Goal: Book appointment/travel/reservation

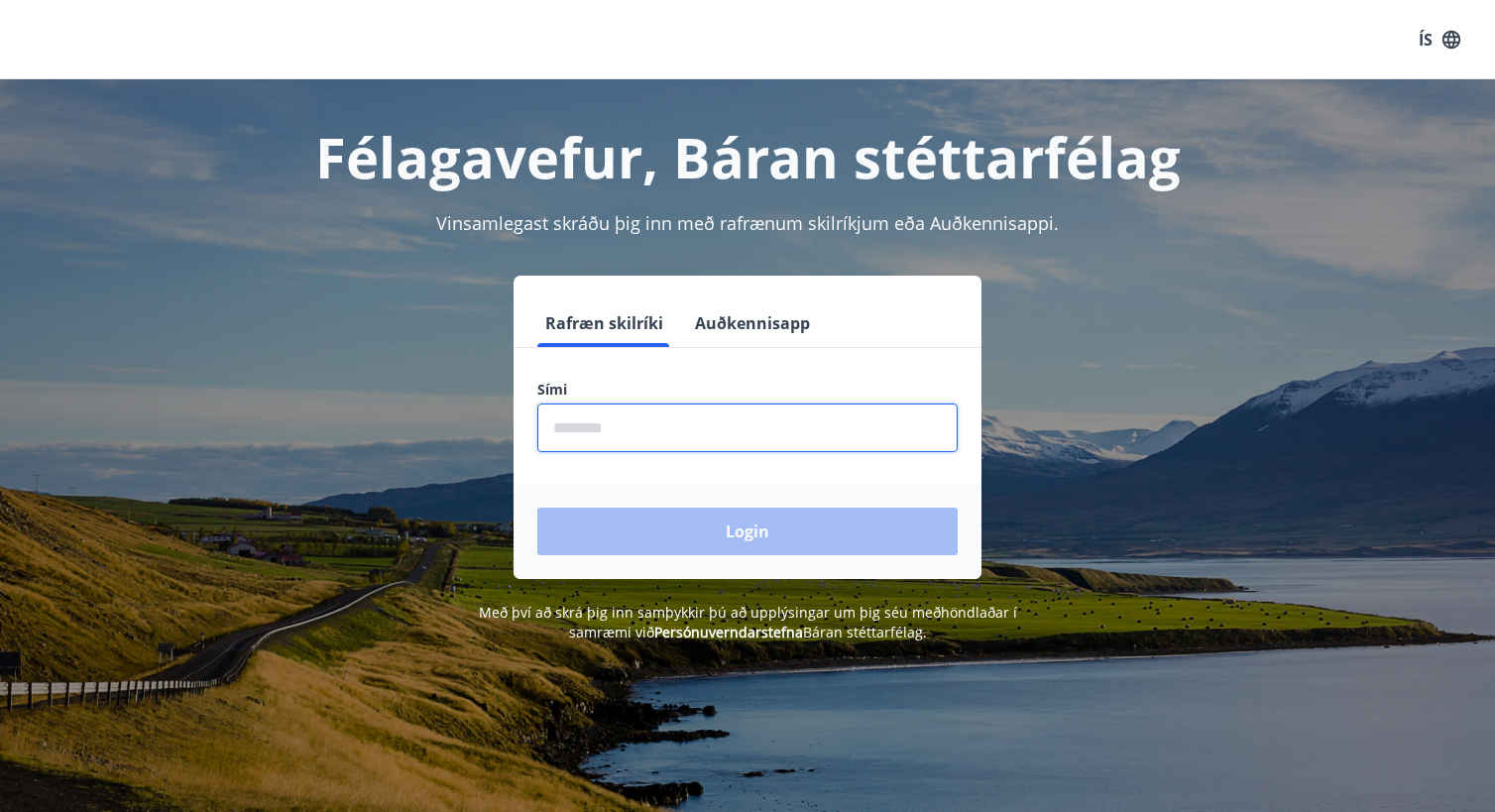
click at [675, 425] on input "phone" at bounding box center [748, 427] width 420 height 49
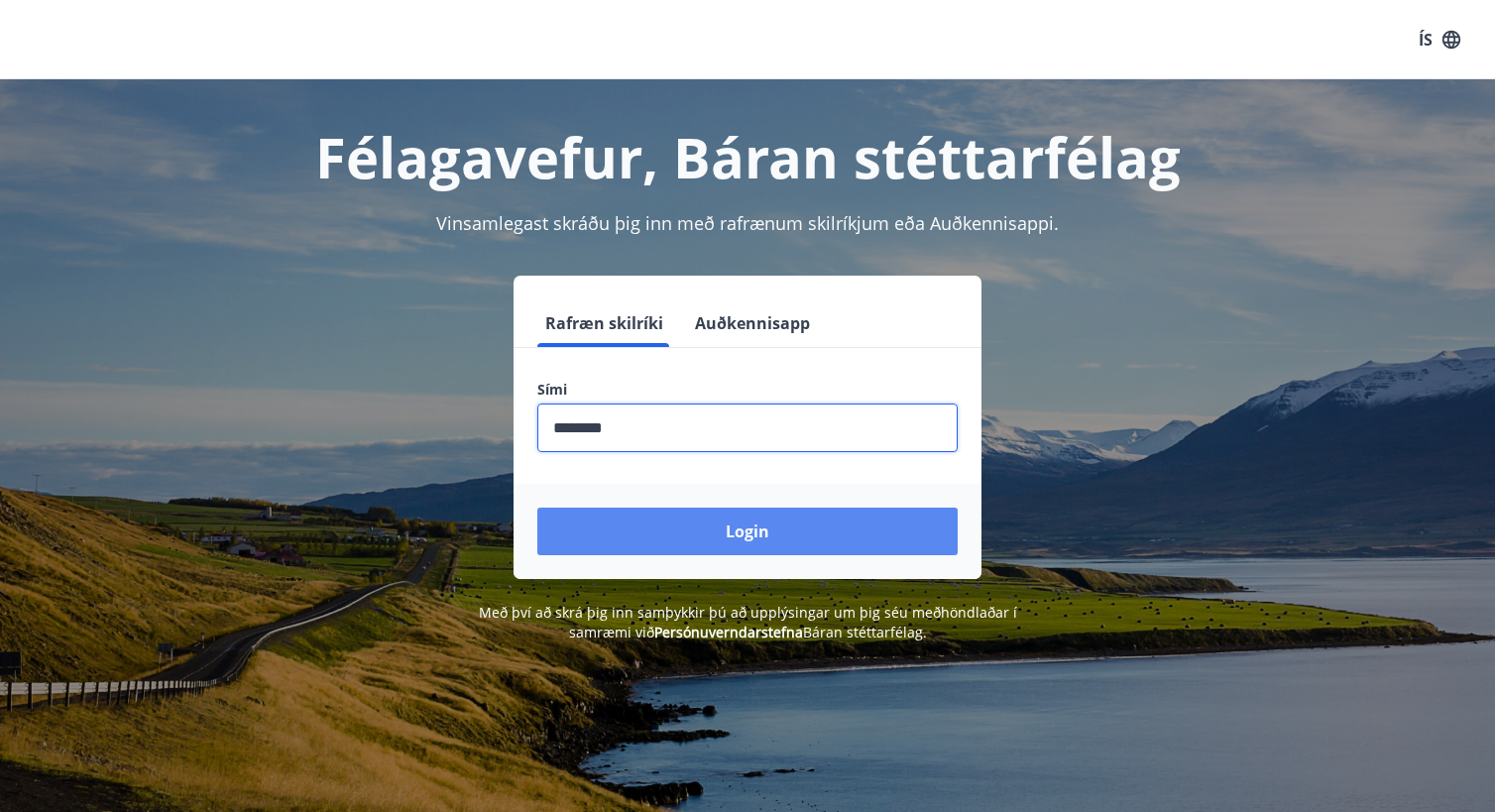
type input "********"
click at [769, 528] on button "Login" at bounding box center [748, 532] width 420 height 48
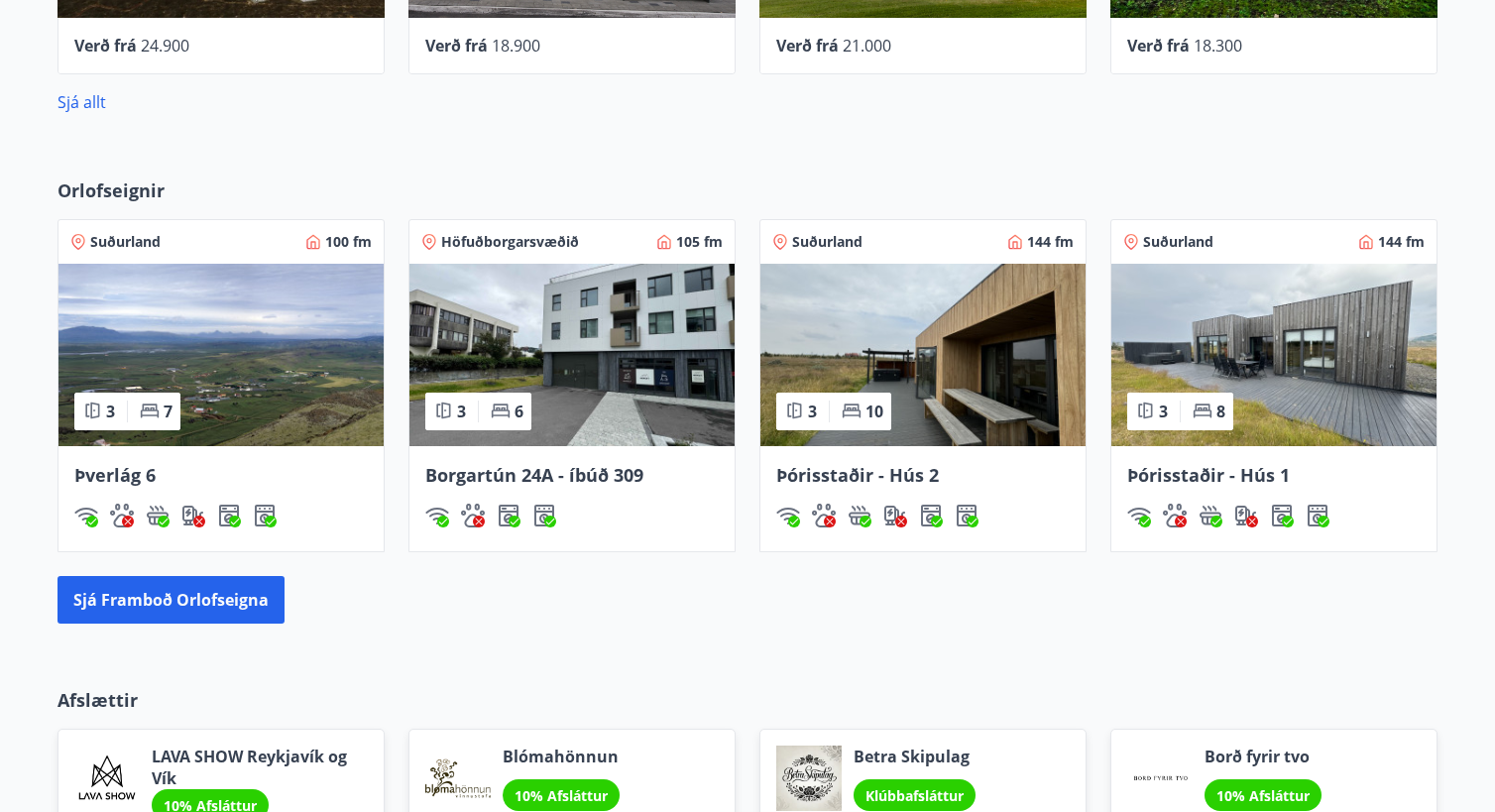
scroll to position [992, 0]
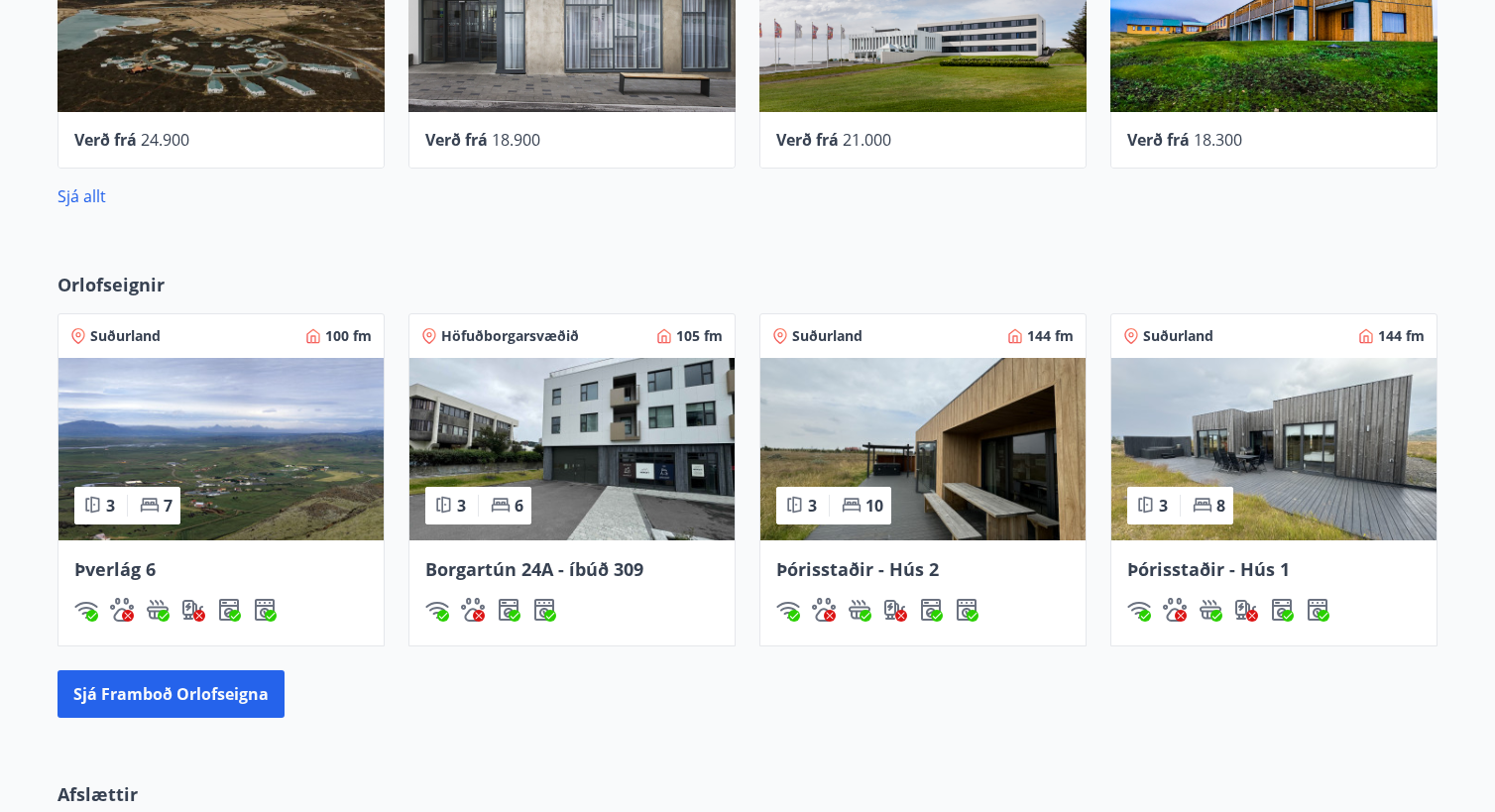
click at [272, 429] on img at bounding box center [221, 449] width 325 height 183
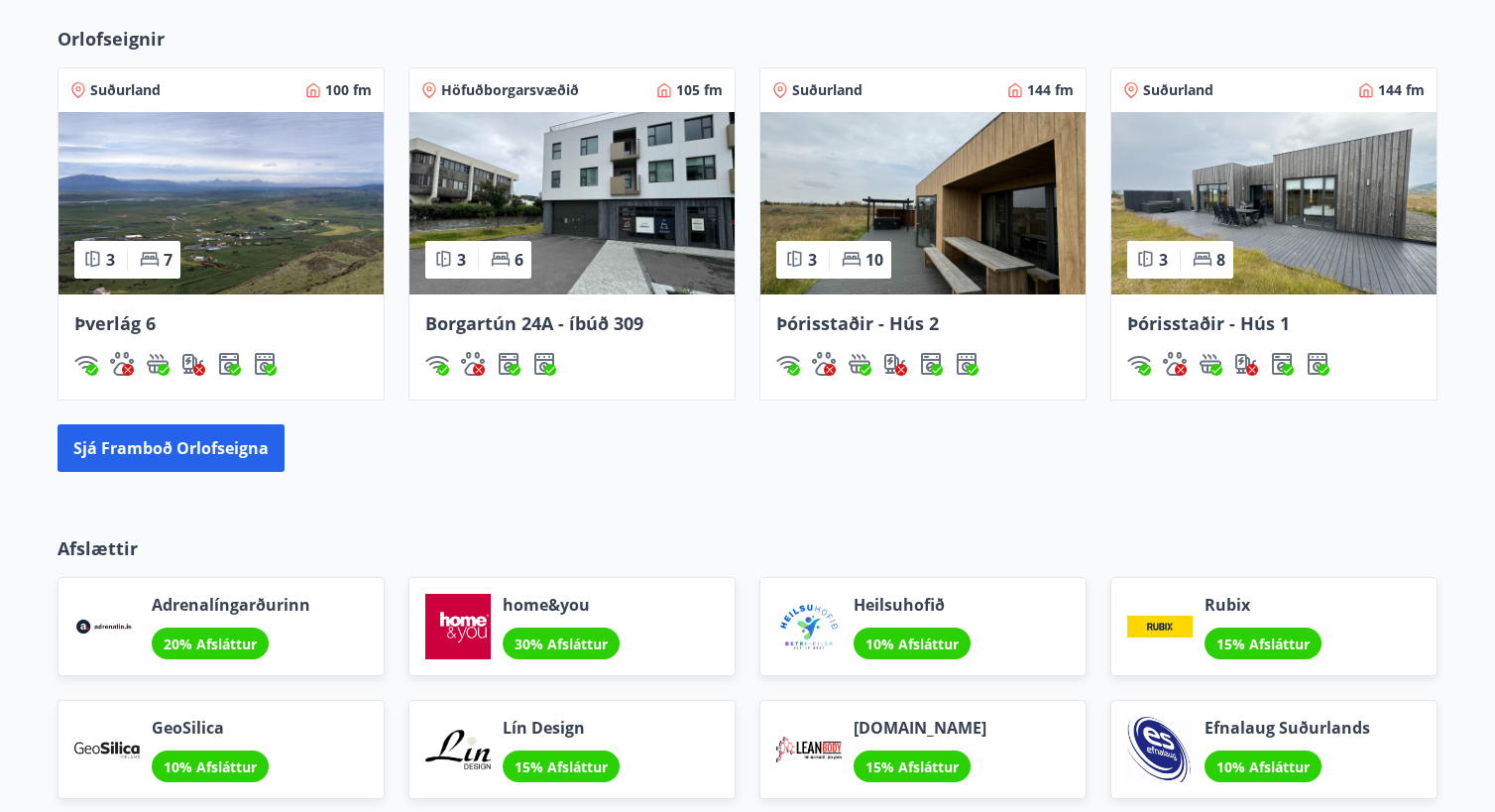
scroll to position [1249, 0]
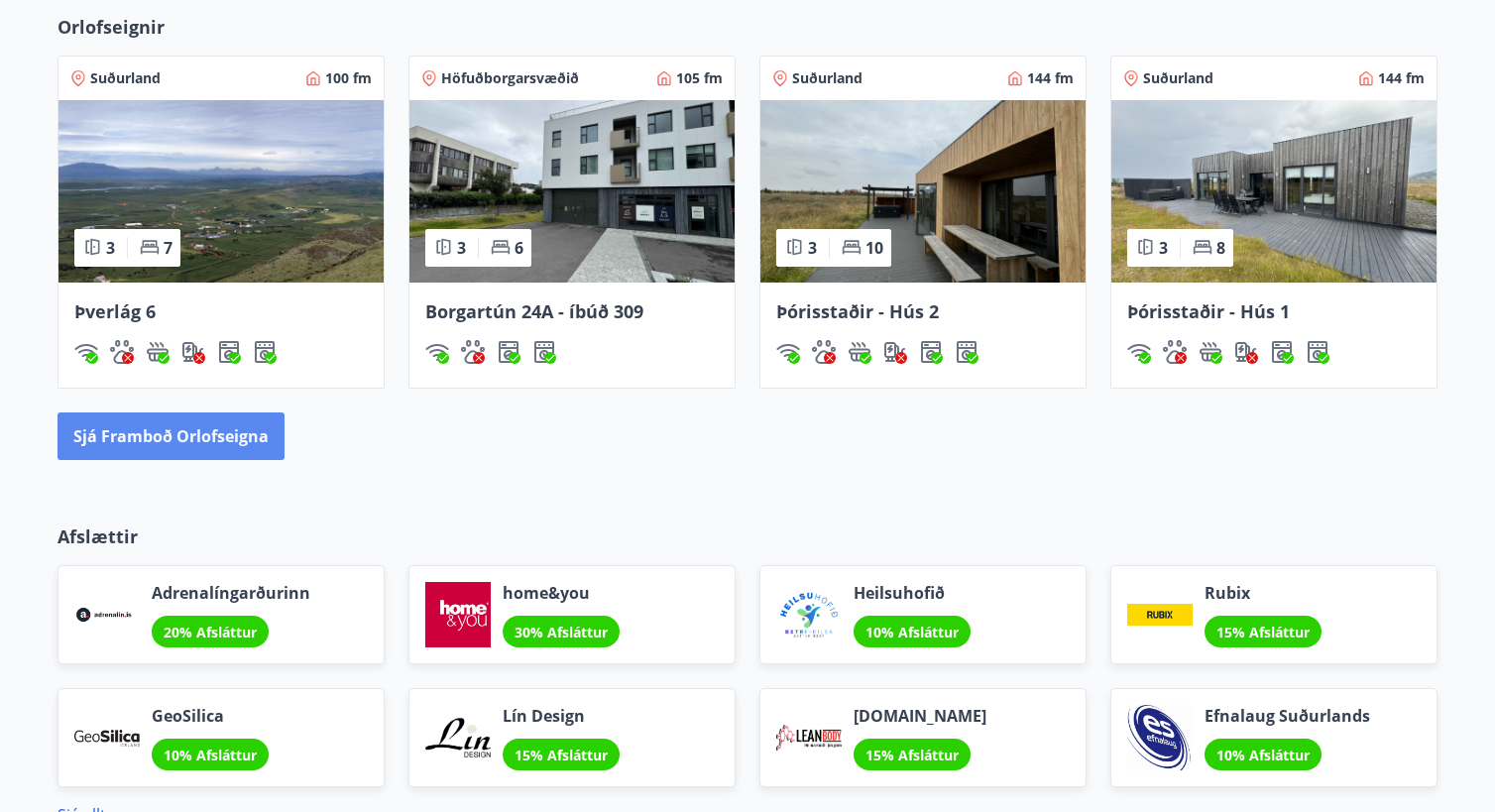
click at [139, 432] on button "Sjá framboð orlofseigna" at bounding box center [171, 436] width 227 height 48
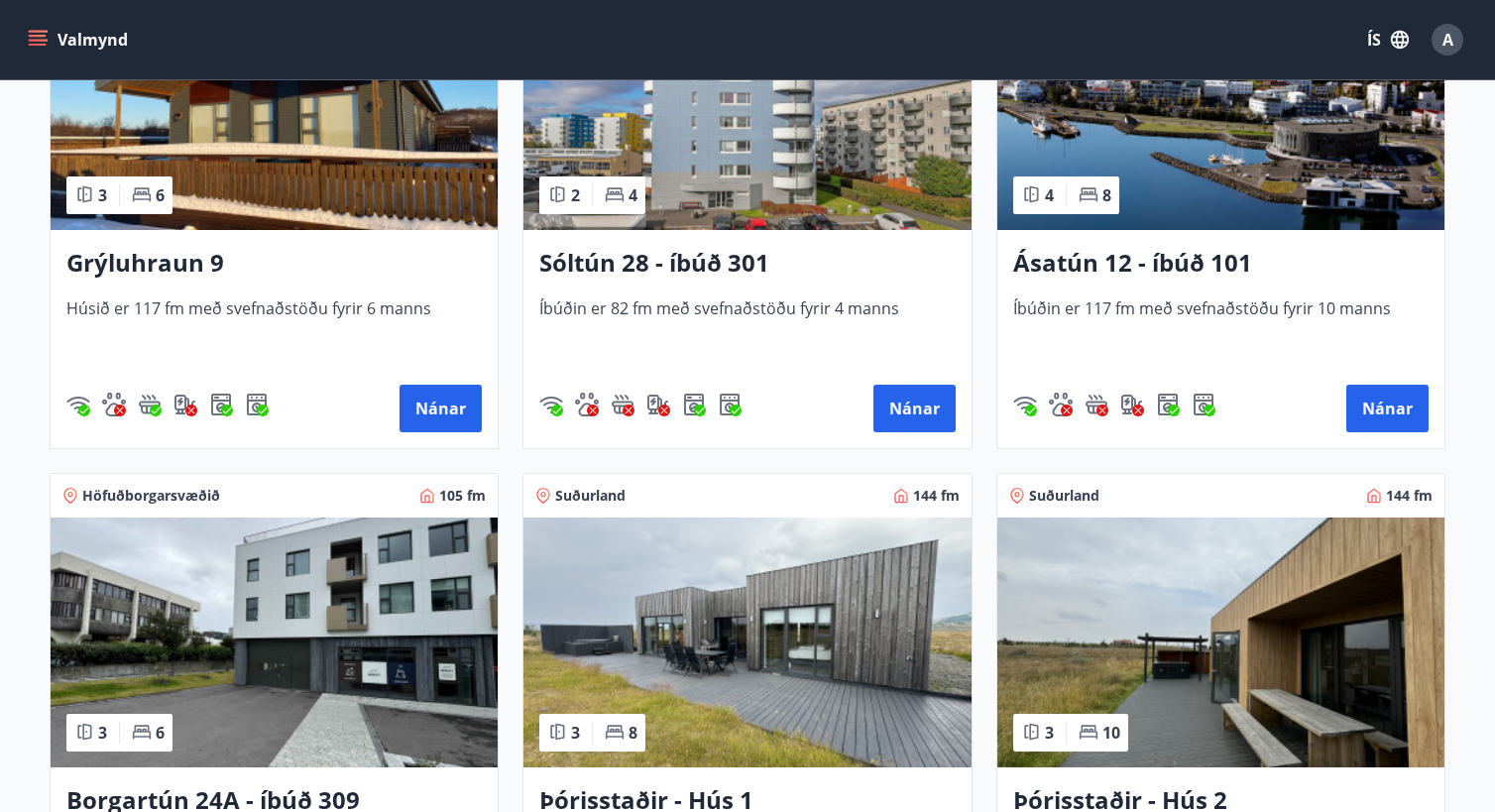
scroll to position [1090, 0]
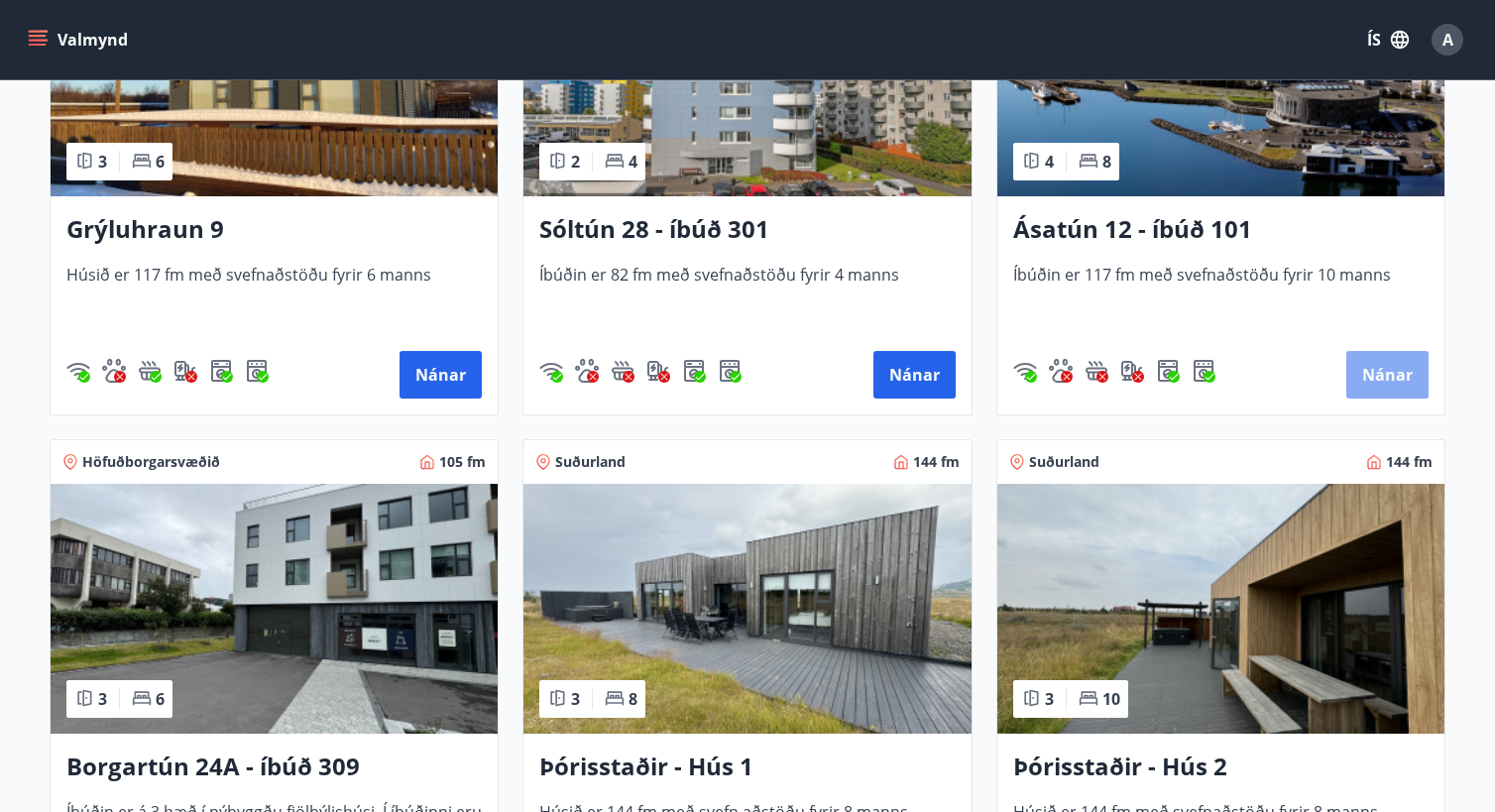
click at [1372, 366] on button "Nánar" at bounding box center [1388, 375] width 83 height 48
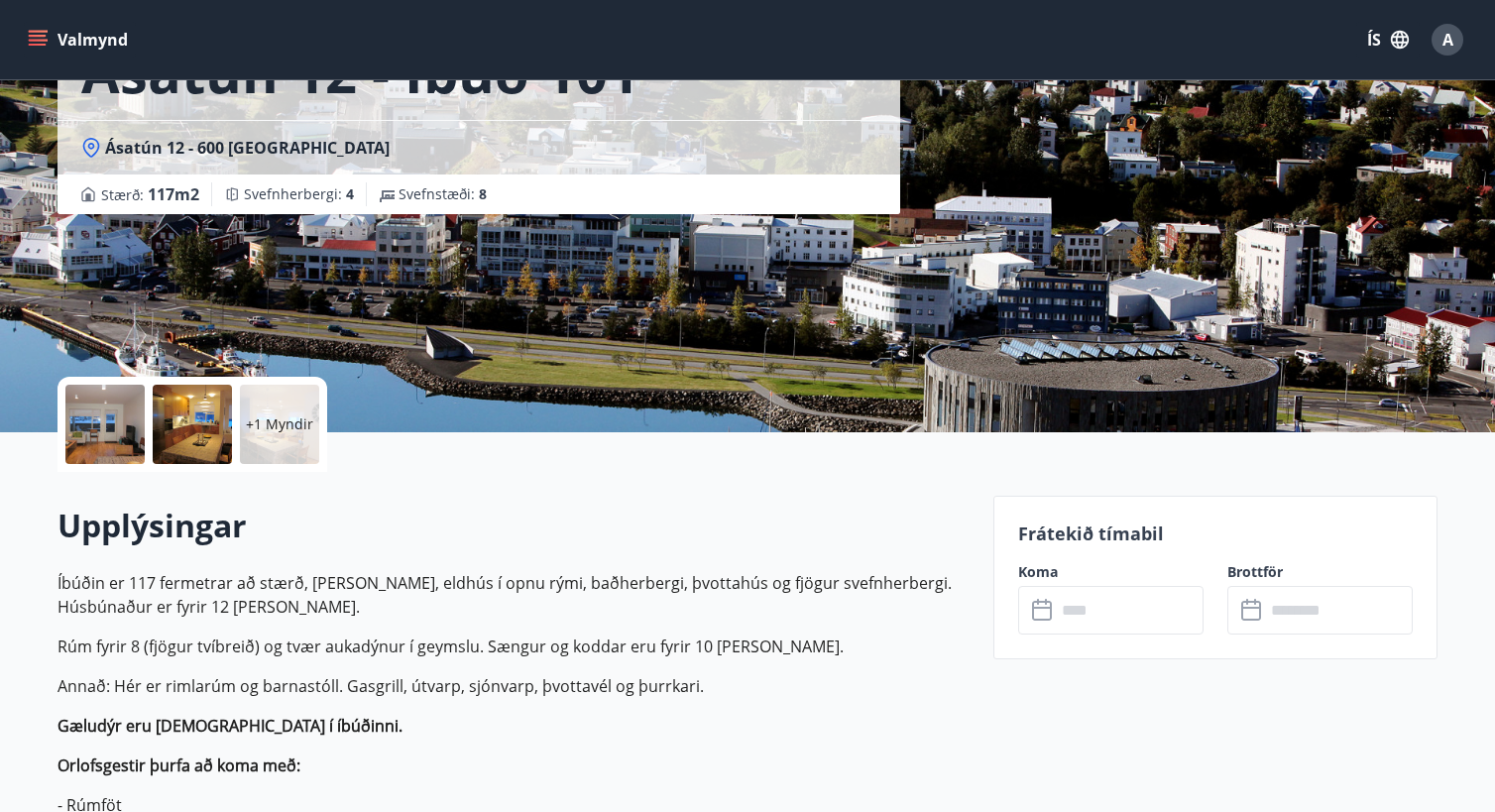
scroll to position [199, 0]
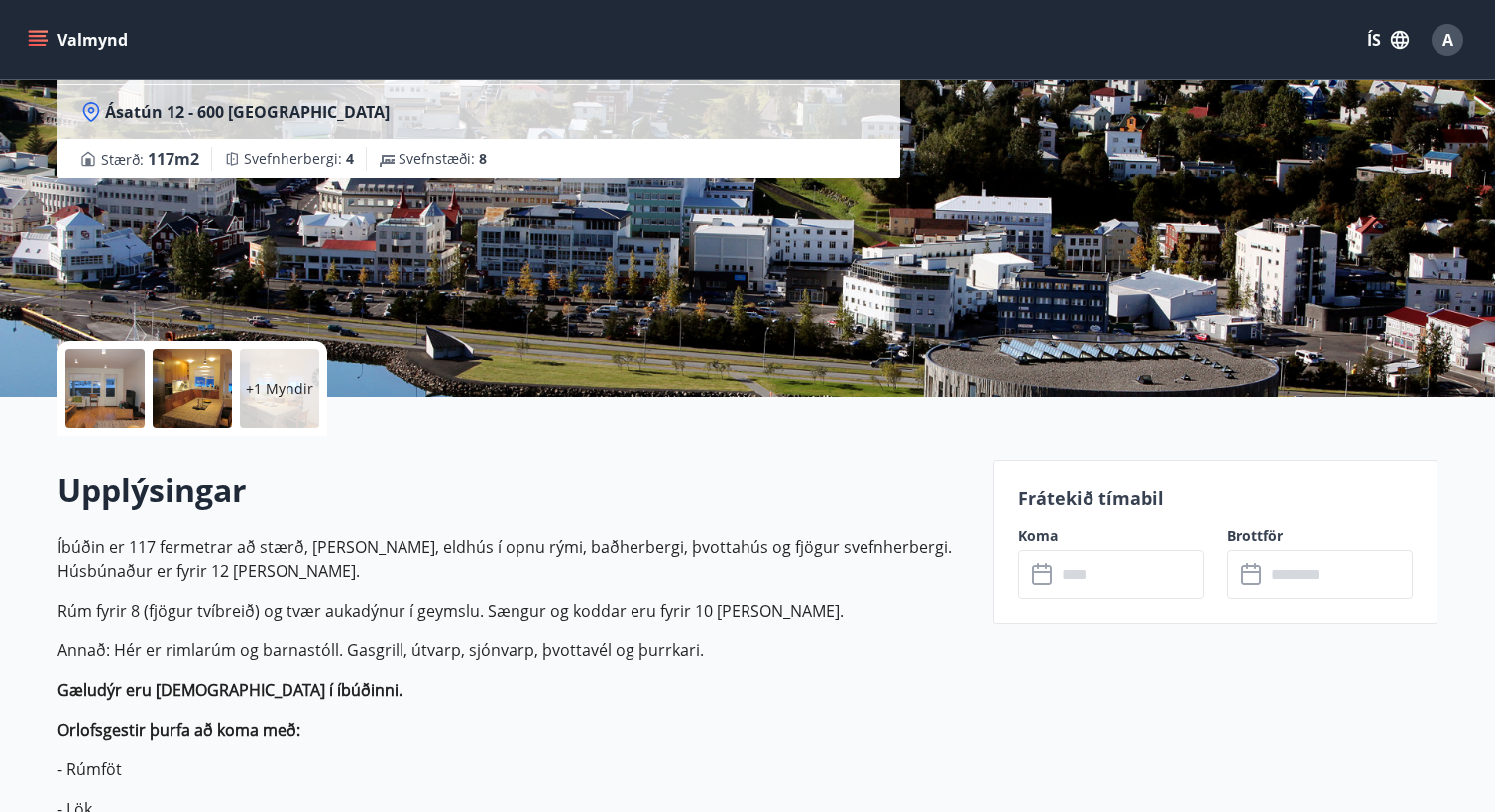
click at [1094, 574] on input "text" at bounding box center [1129, 574] width 148 height 49
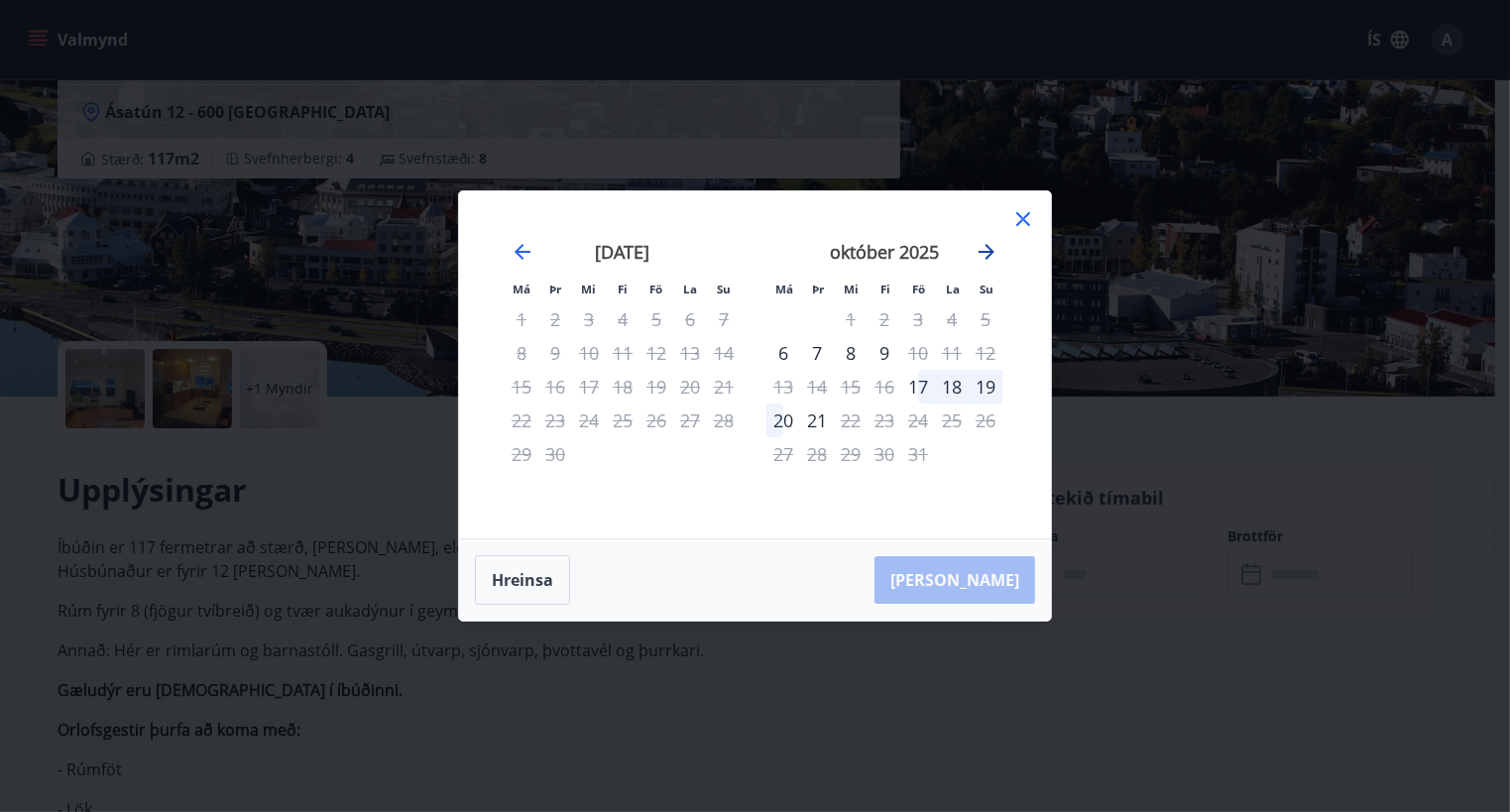
click at [988, 244] on icon "Move forward to switch to the next month." at bounding box center [987, 251] width 24 height 24
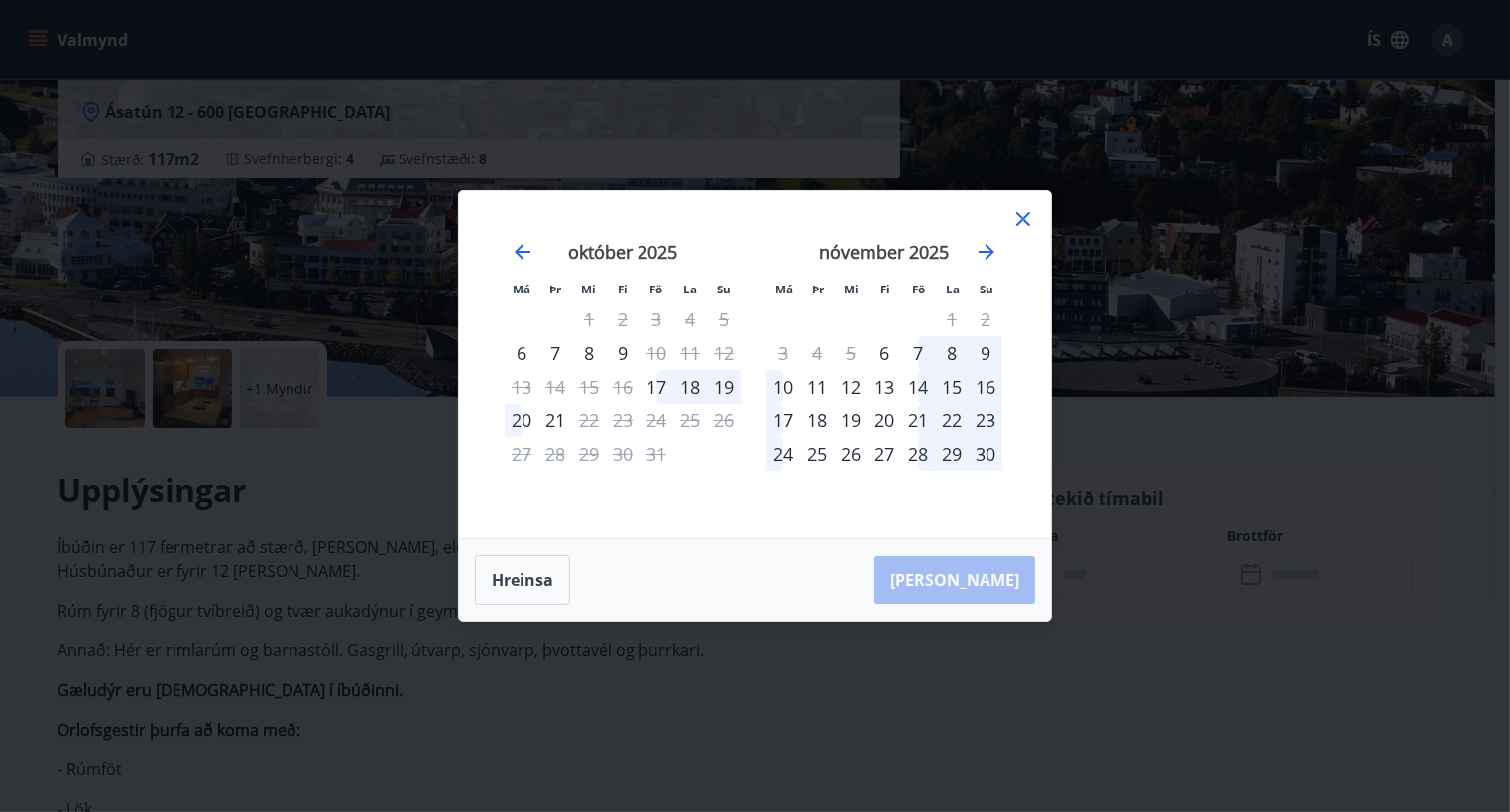
click at [916, 342] on div "7" at bounding box center [919, 353] width 34 height 34
click at [983, 343] on div "9" at bounding box center [986, 353] width 34 height 34
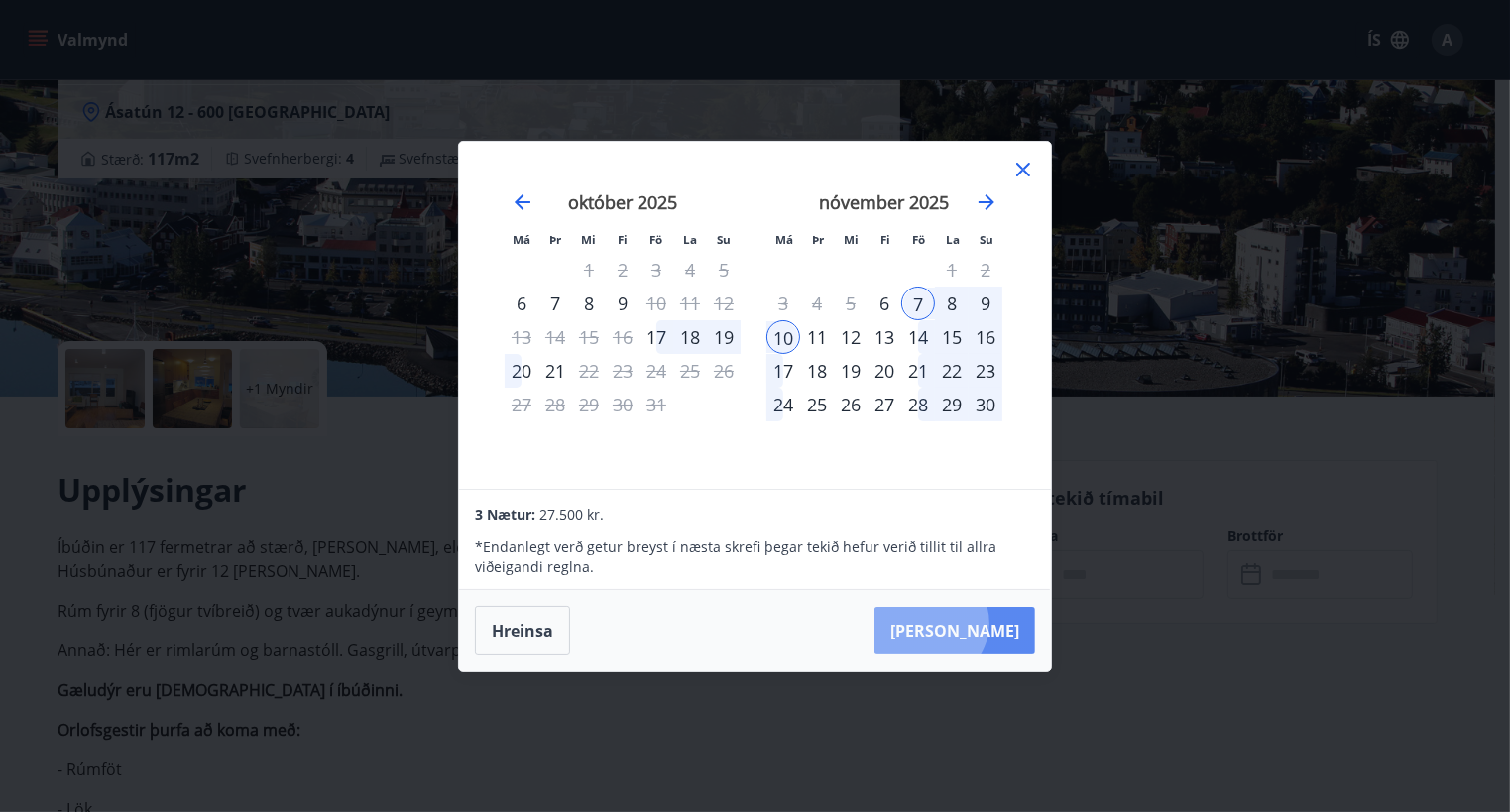
click at [990, 624] on button "[PERSON_NAME]" at bounding box center [955, 631] width 161 height 48
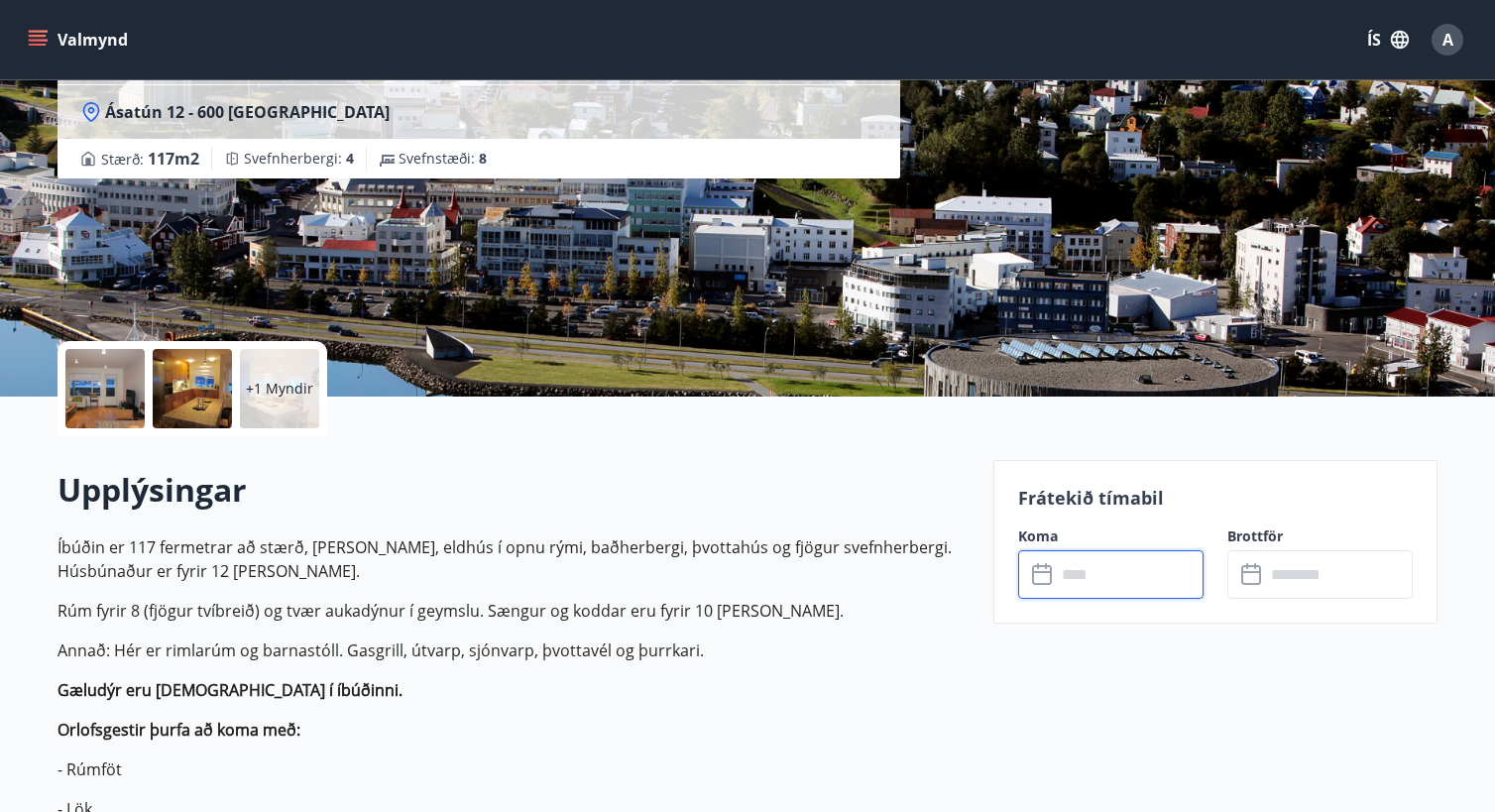
type input "******"
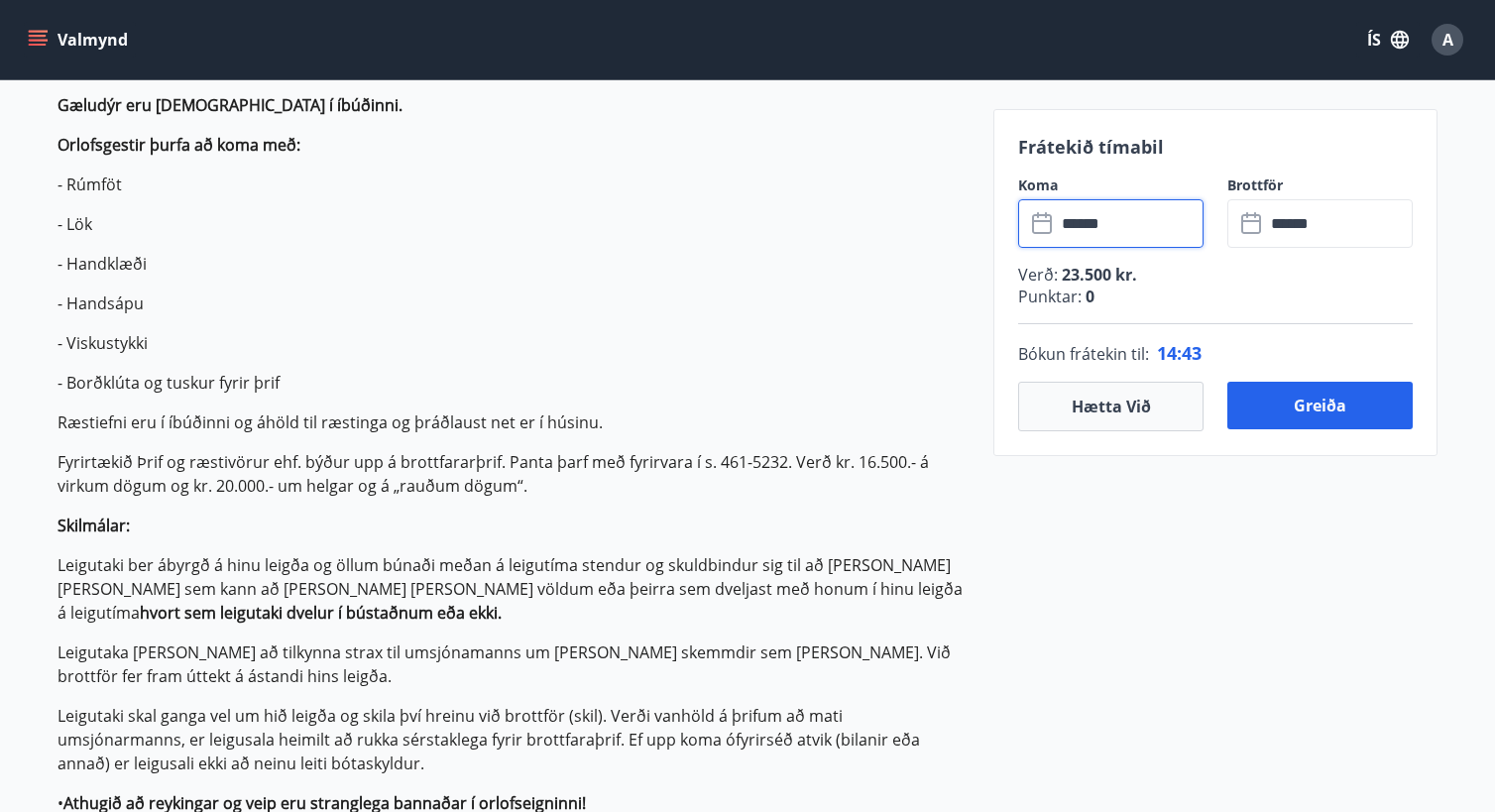
scroll to position [793, 0]
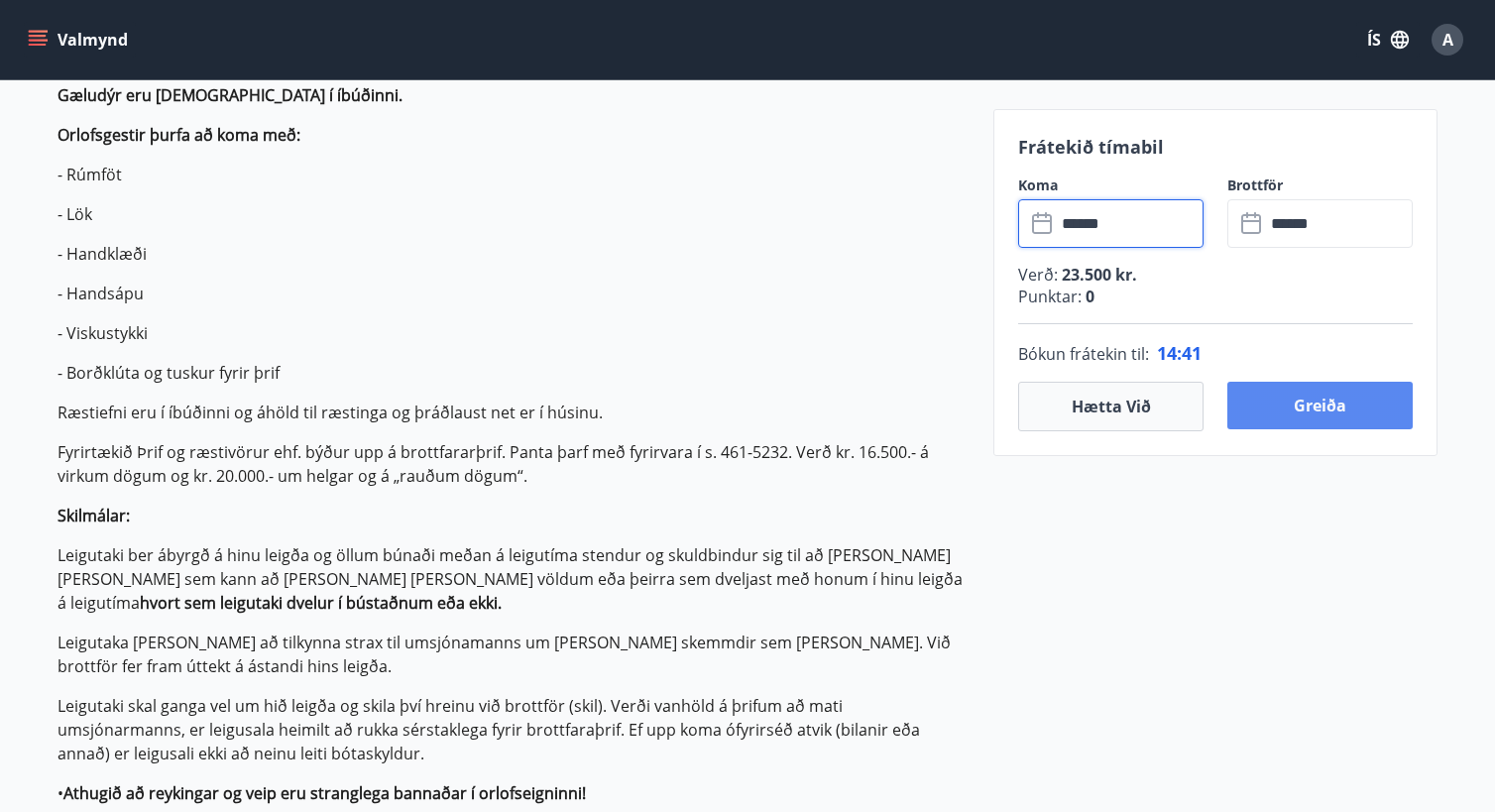
click at [1292, 397] on button "Greiða" at bounding box center [1320, 406] width 186 height 48
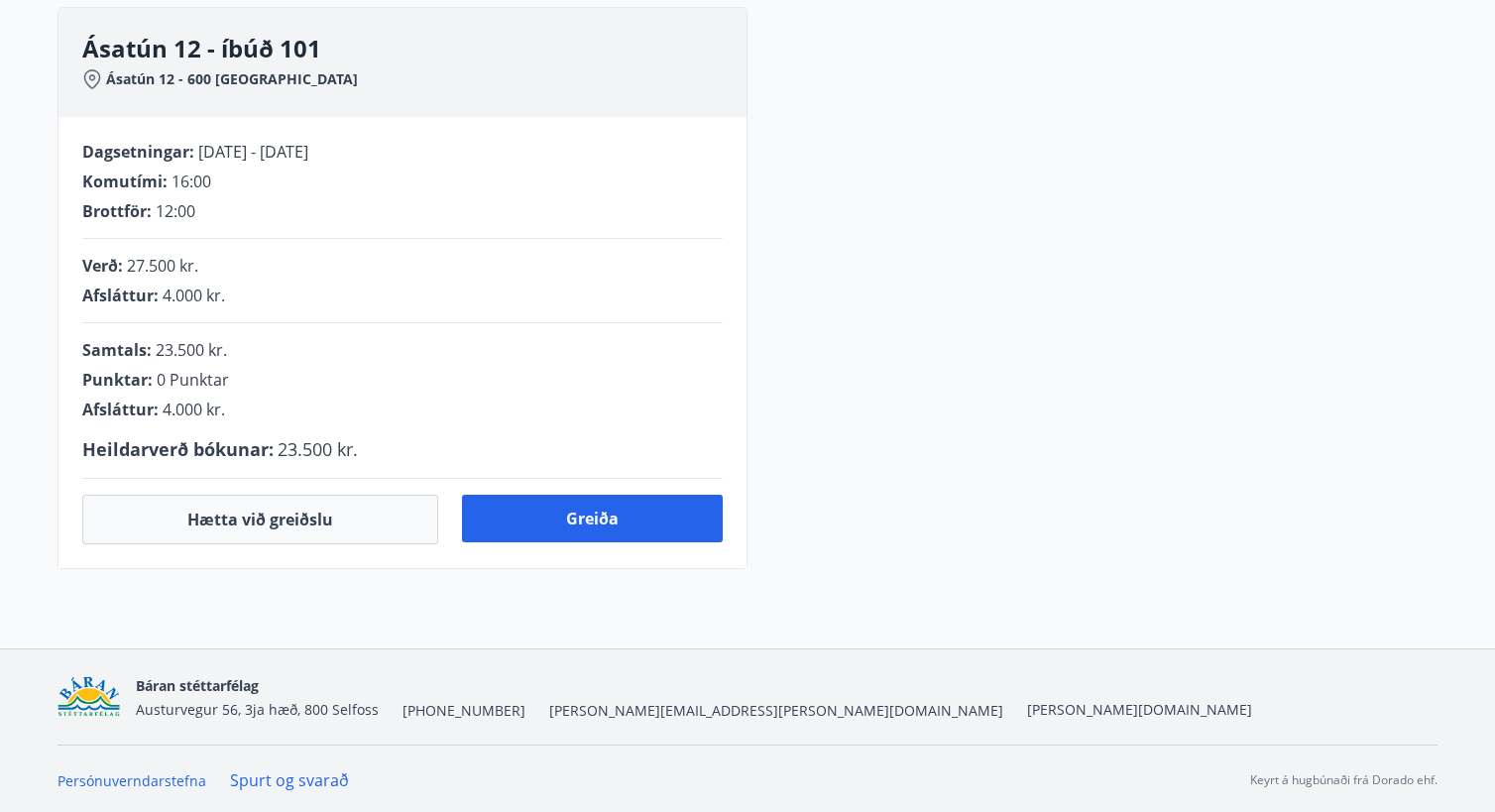
scroll to position [528, 0]
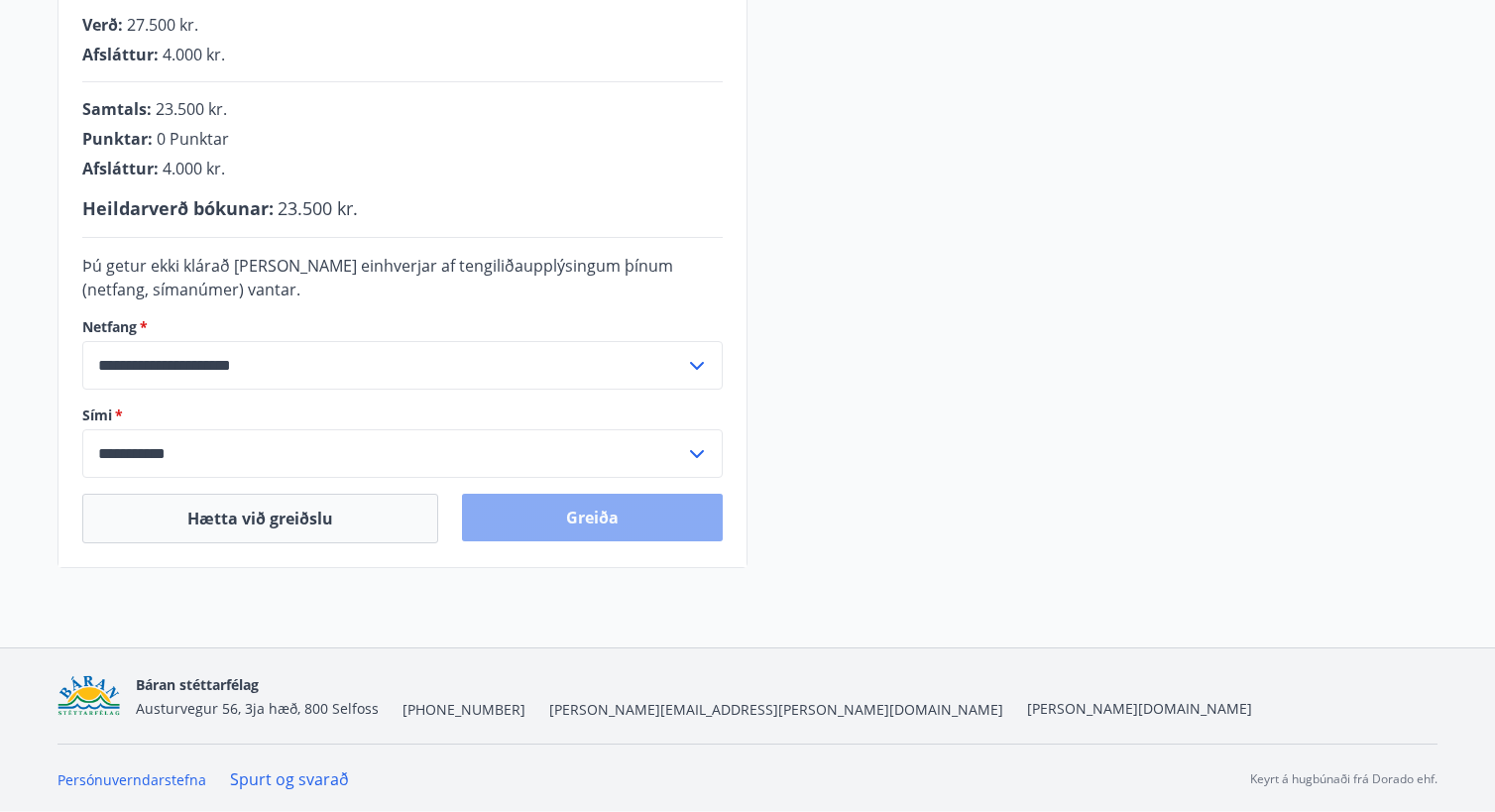
click at [625, 500] on button "Greiða" at bounding box center [592, 518] width 260 height 48
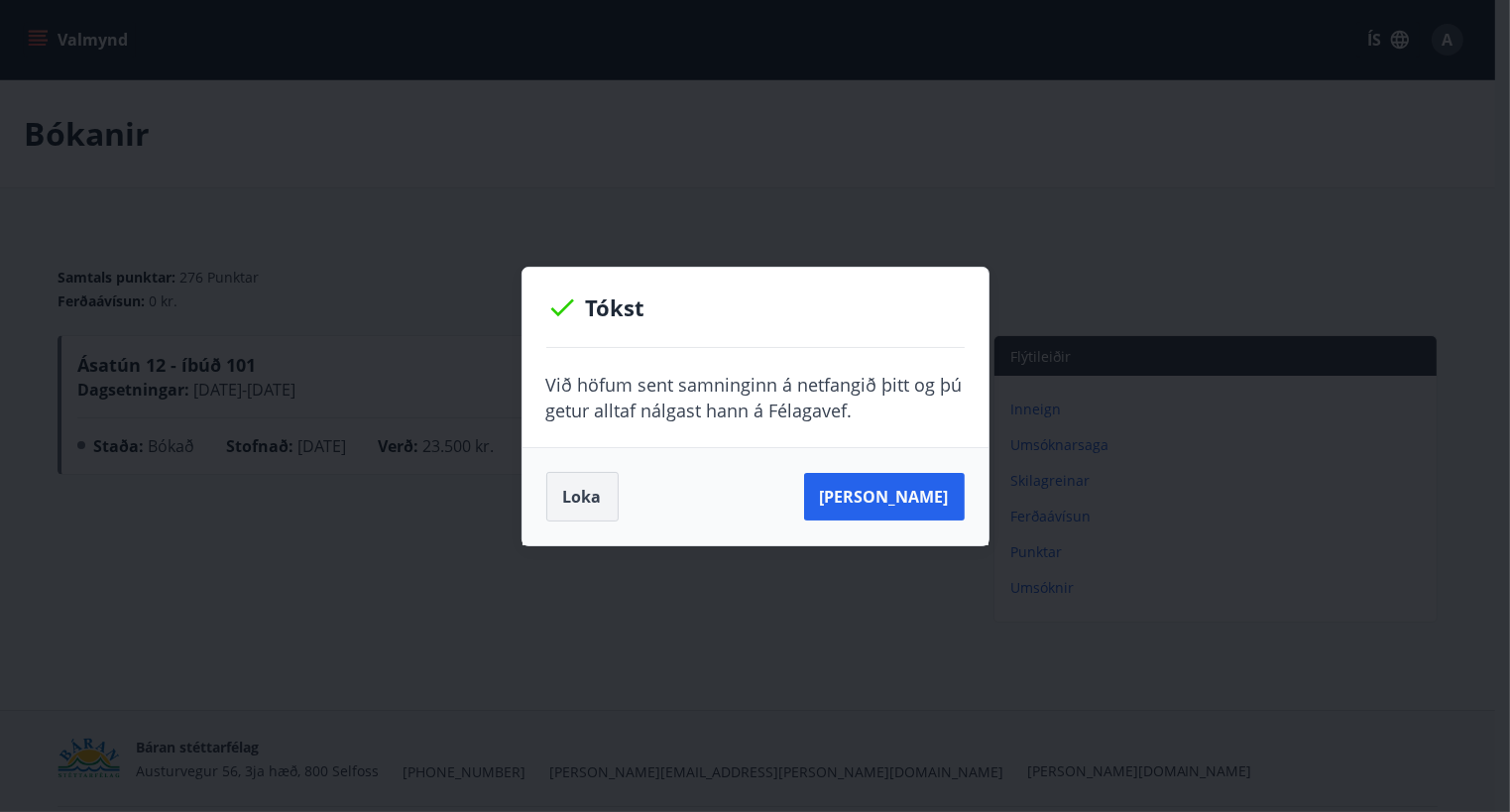
click at [567, 496] on button "Loka" at bounding box center [583, 497] width 73 height 50
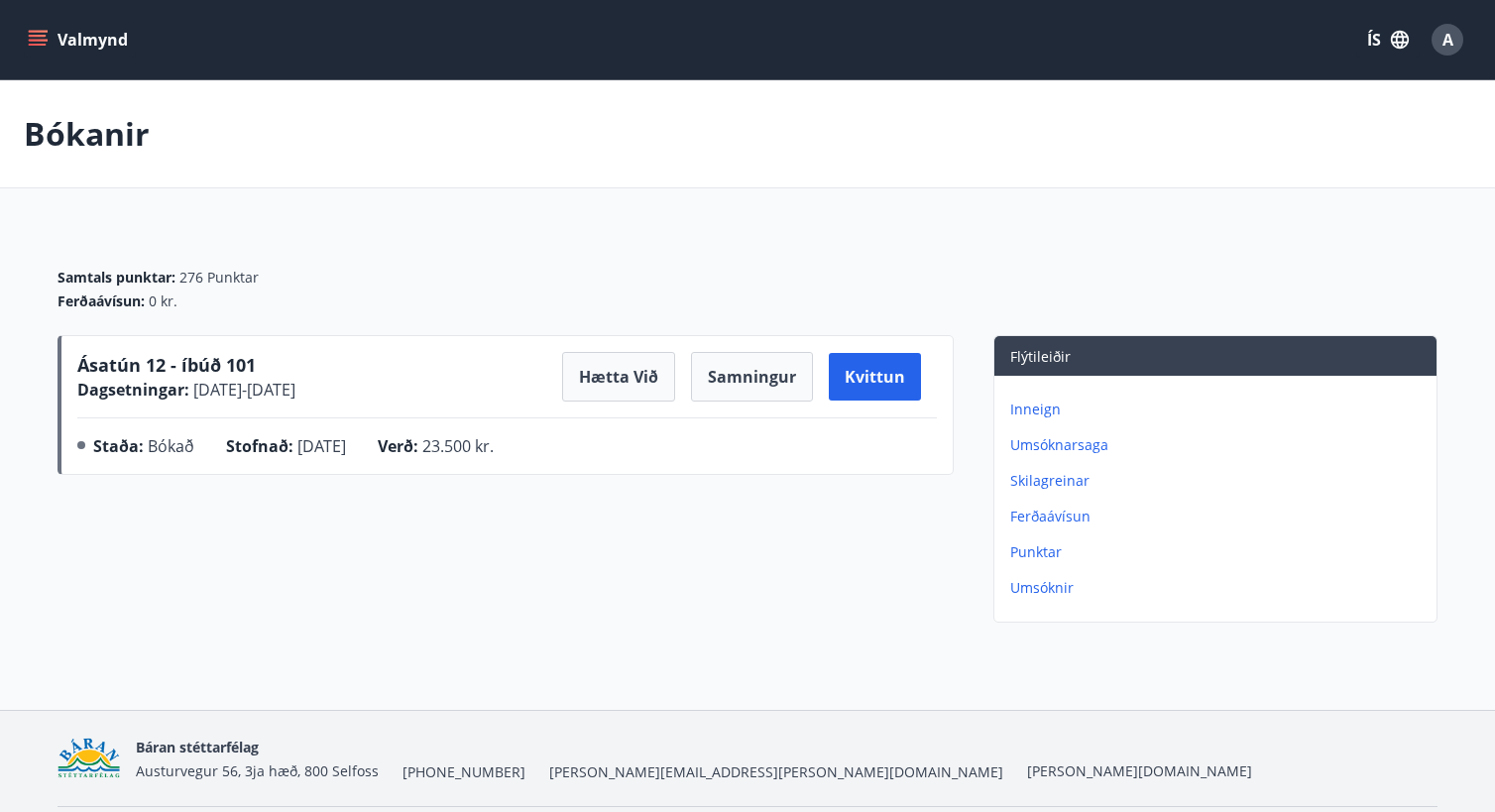
click at [1440, 33] on div "A" at bounding box center [1448, 40] width 32 height 32
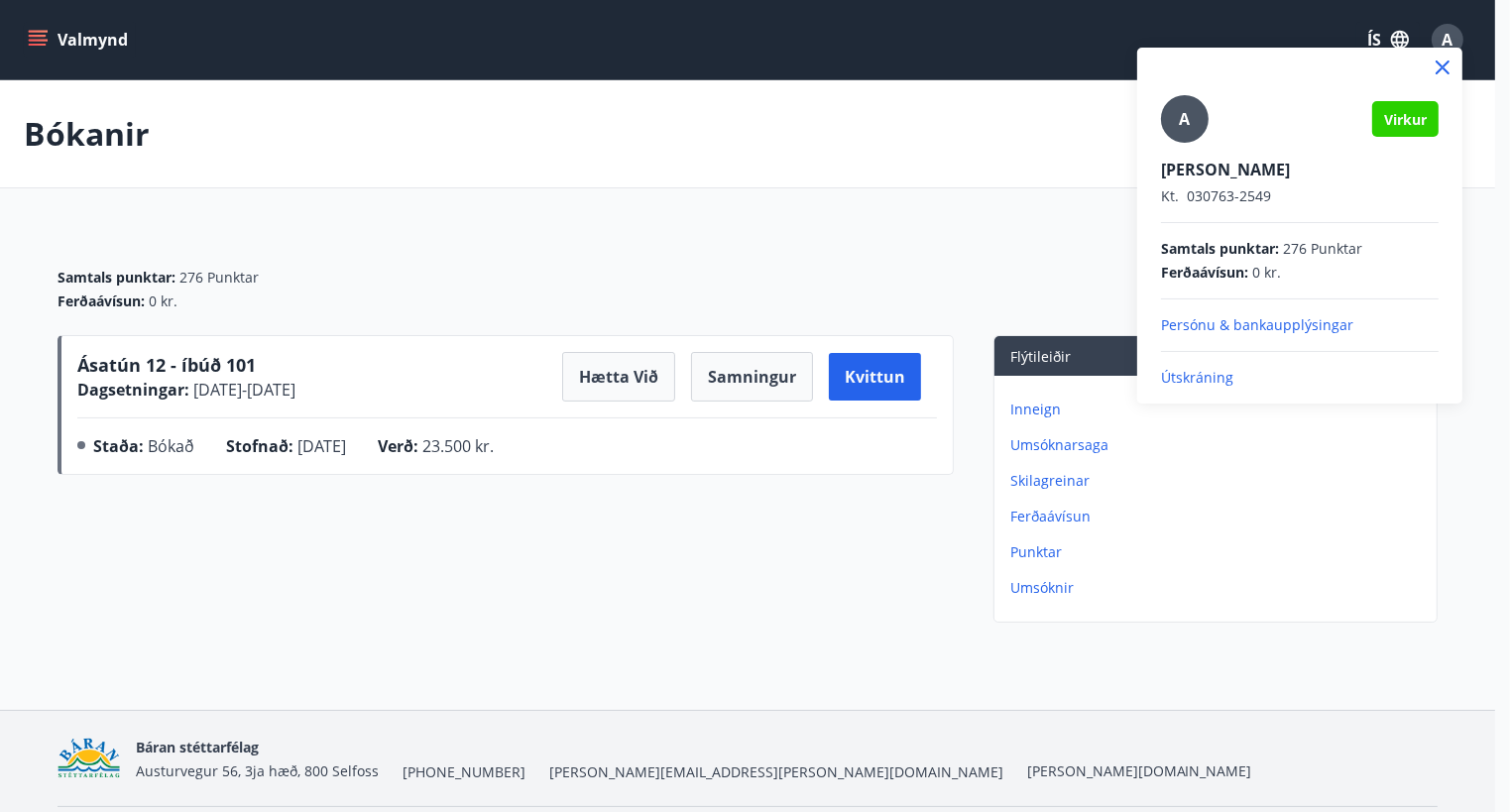
click at [1440, 33] on div at bounding box center [755, 406] width 1510 height 812
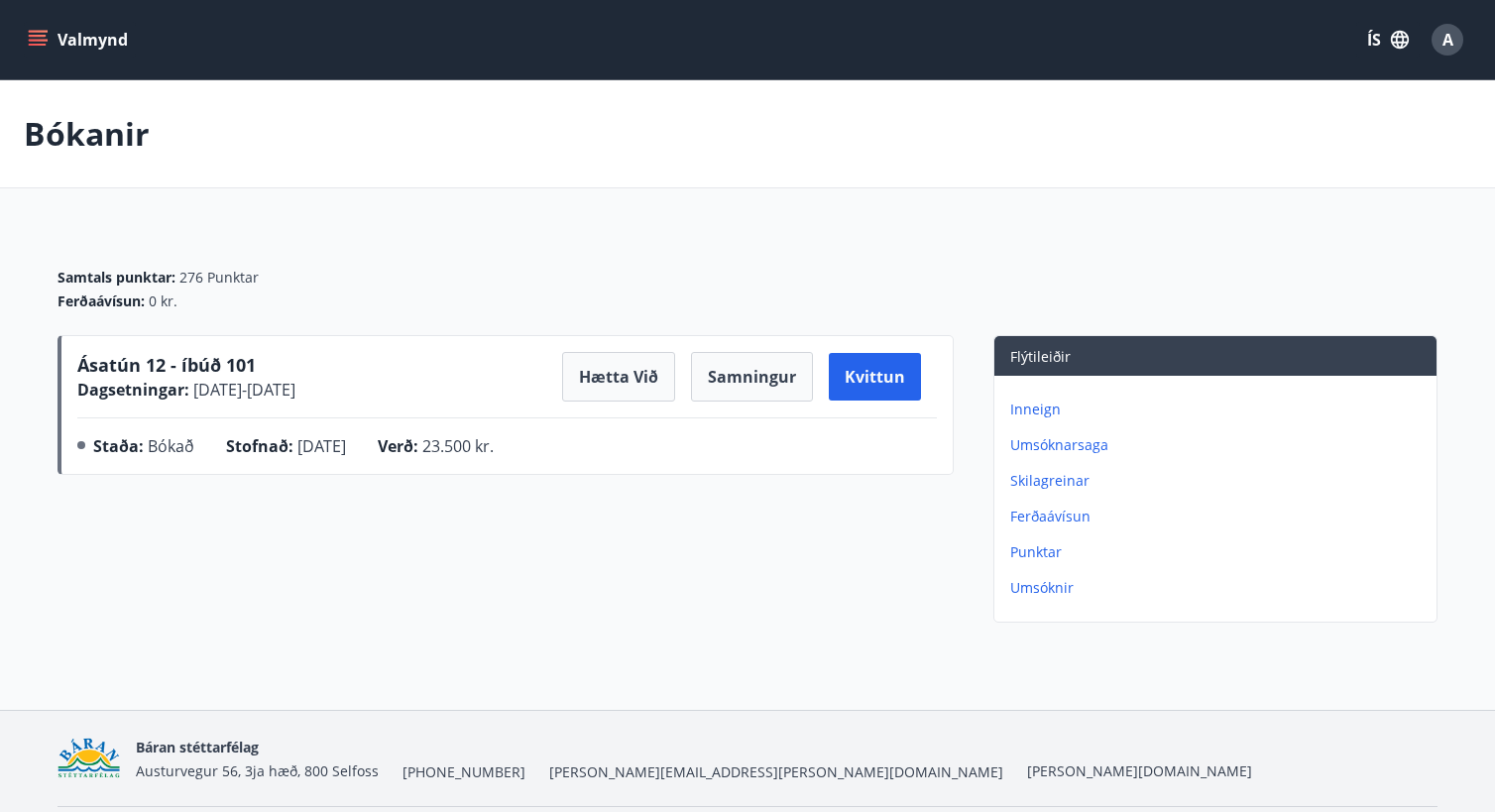
click at [1440, 33] on div "A" at bounding box center [1448, 40] width 32 height 32
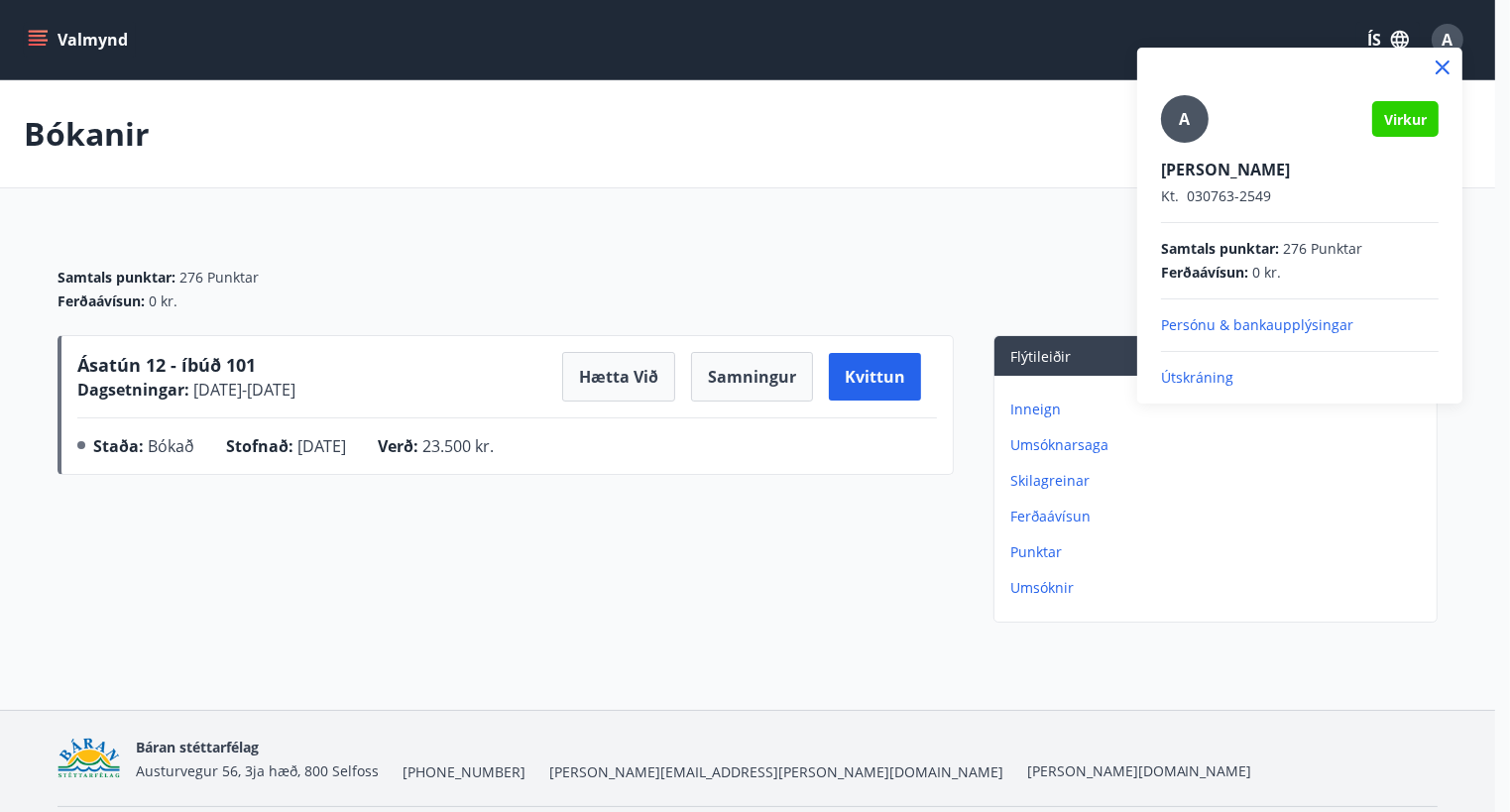
click at [1305, 23] on div at bounding box center [755, 406] width 1510 height 812
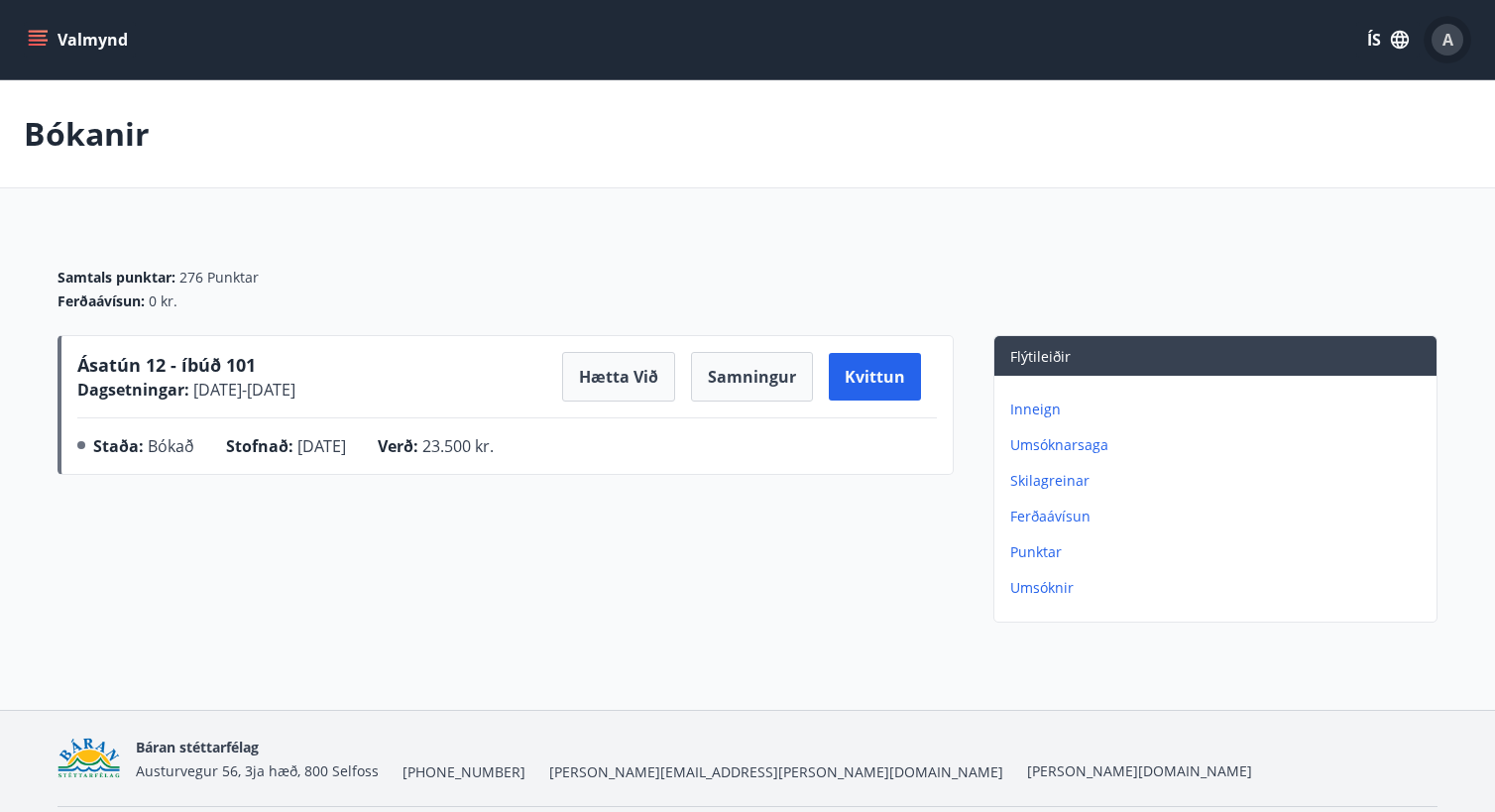
click at [1444, 37] on span "A" at bounding box center [1448, 40] width 11 height 22
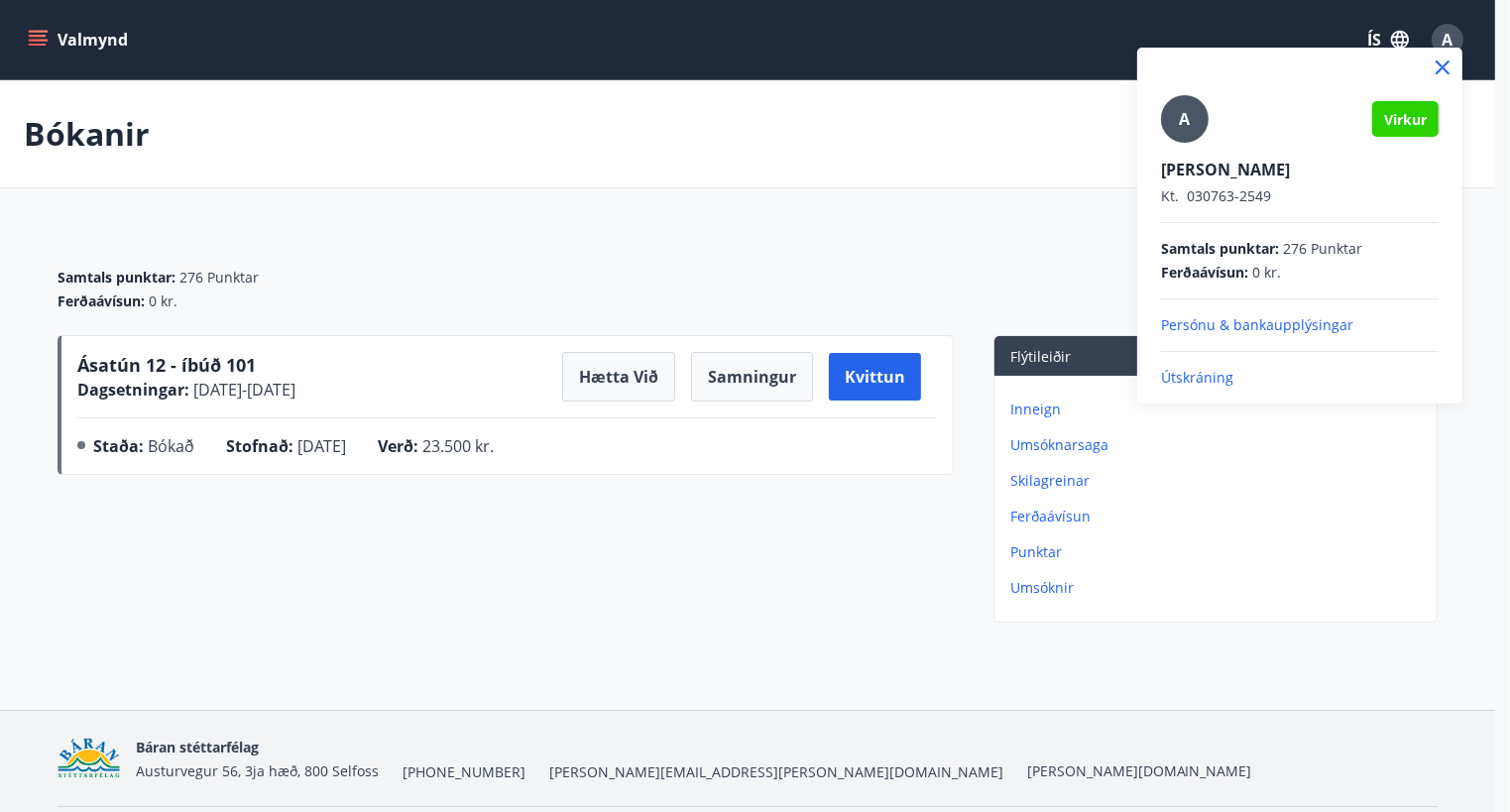
click at [1216, 365] on div "A Virkur Aðalbjörg Jensdóttir Kt. 030763-2549 Samtals punktar : 276 Punktar Fer…" at bounding box center [1299, 242] width 277 height 292
click at [1212, 374] on p "Útskráning" at bounding box center [1299, 378] width 277 height 20
